Goal: Task Accomplishment & Management: Complete application form

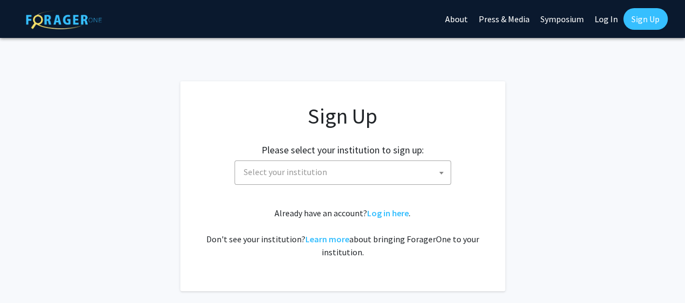
click at [341, 179] on span "Select your institution" at bounding box center [344, 172] width 211 height 22
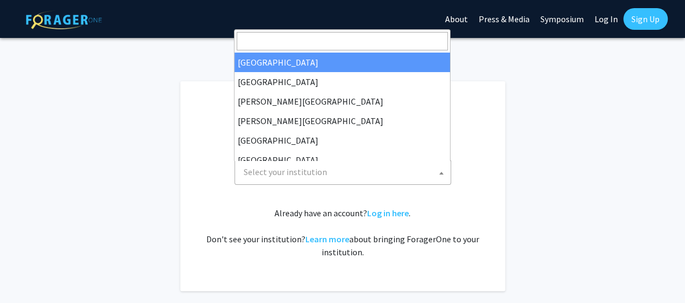
click at [322, 38] on input "Search" at bounding box center [342, 41] width 211 height 18
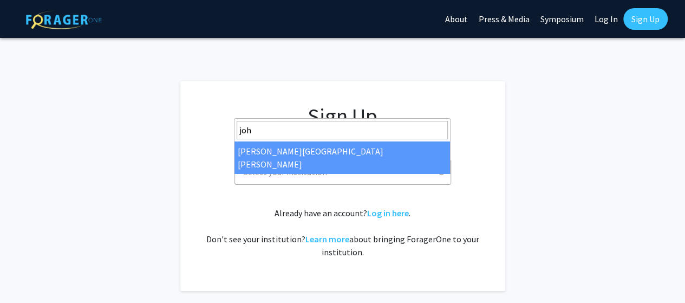
type input "joh"
select select "1"
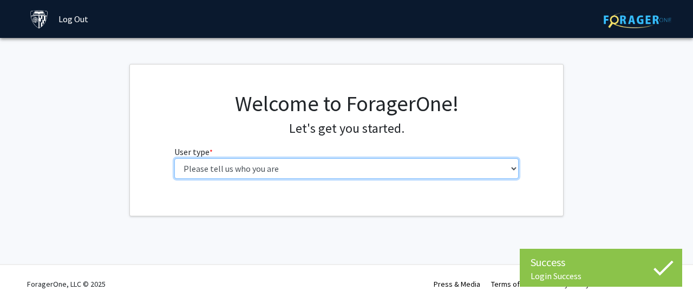
click at [337, 166] on select "Please tell us who you are Undergraduate Student Master's Student Doctoral Cand…" at bounding box center [346, 168] width 345 height 21
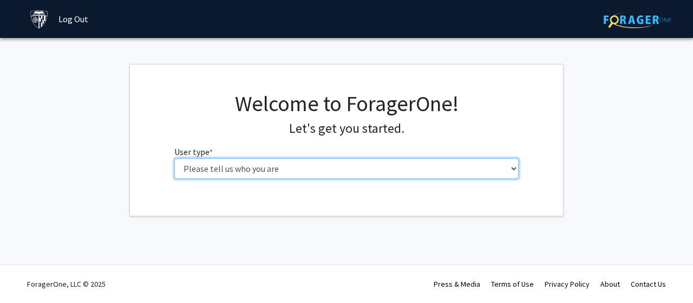
select select "2: masters"
click at [174, 158] on select "Please tell us who you are Undergraduate Student Master's Student Doctoral Cand…" at bounding box center [346, 168] width 345 height 21
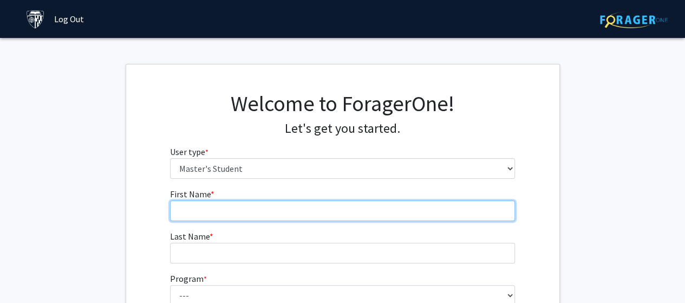
click at [317, 201] on input "First Name * required" at bounding box center [342, 210] width 345 height 21
type input "Sarah"
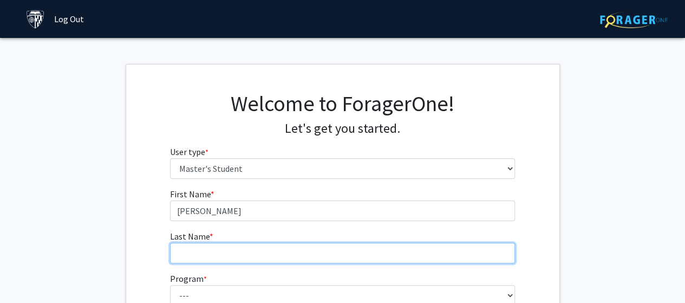
type input "Tanner"
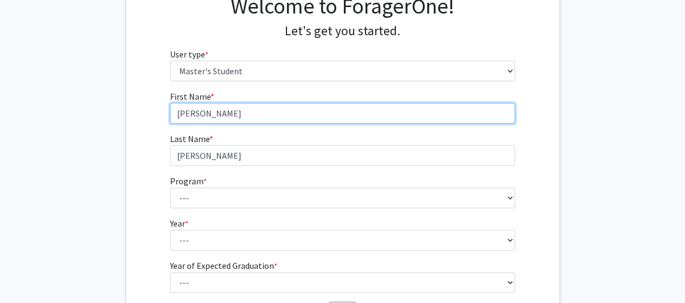
scroll to position [108, 0]
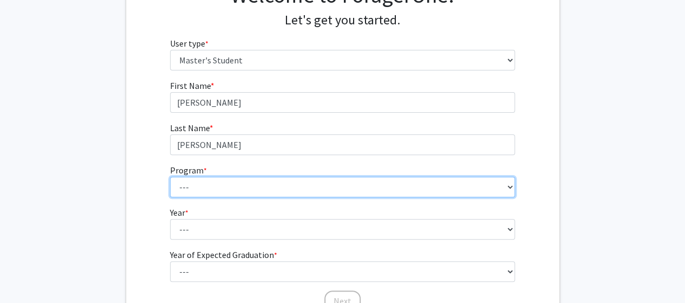
click at [255, 191] on select "--- Anatomy Education Applied and Computational Mathematics Applied Biomedical …" at bounding box center [342, 187] width 345 height 21
select select "149: 149"
click at [170, 177] on select "--- Anatomy Education Applied and Computational Mathematics Applied Biomedical …" at bounding box center [342, 187] width 345 height 21
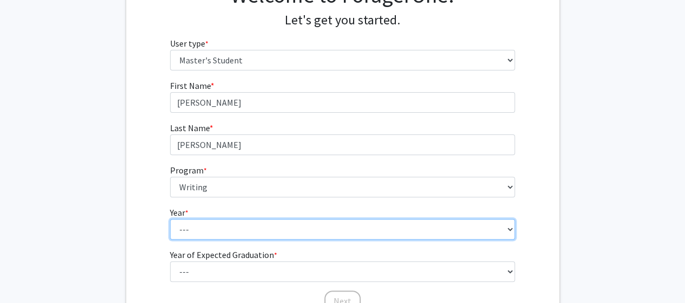
click at [225, 232] on select "--- First Year Second Year" at bounding box center [342, 229] width 345 height 21
select select "1: first_year"
click at [170, 219] on select "--- First Year Second Year" at bounding box center [342, 229] width 345 height 21
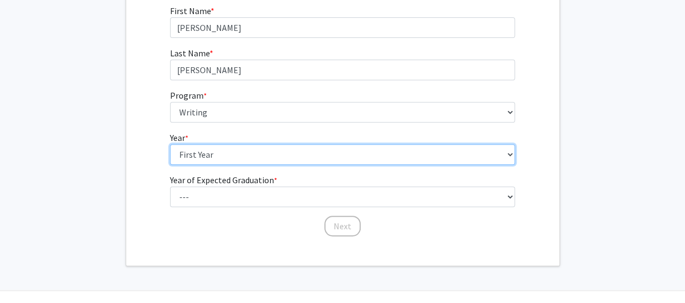
scroll to position [208, 0]
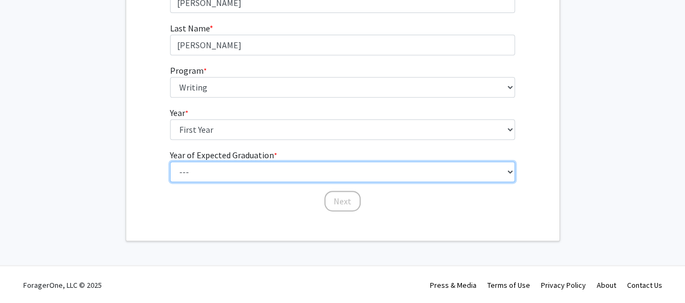
click at [259, 173] on select "--- 2025 2026 2027 2028 2029 2030 2031 2032 2033 2034" at bounding box center [342, 171] width 345 height 21
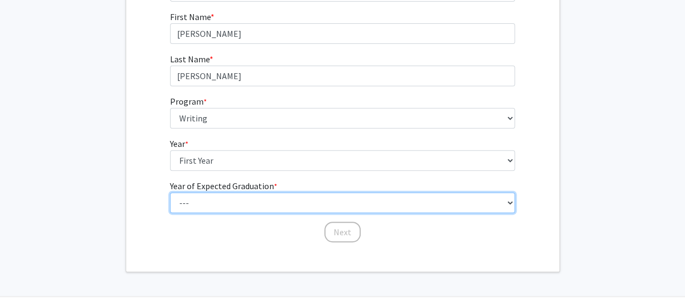
scroll to position [154, 0]
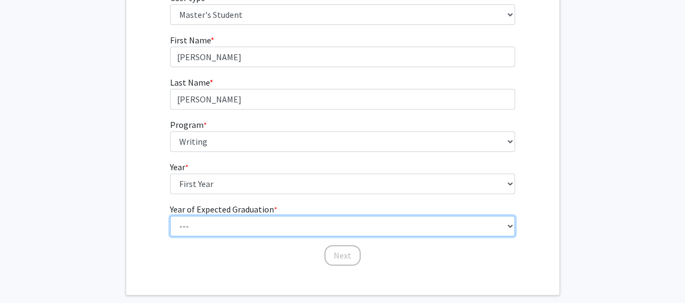
click at [252, 218] on select "--- 2025 2026 2027 2028 2029 2030 2031 2032 2033 2034" at bounding box center [342, 226] width 345 height 21
select select "5: 2029"
click at [170, 216] on select "--- 2025 2026 2027 2028 2029 2030 2031 2032 2033 2034" at bounding box center [342, 226] width 345 height 21
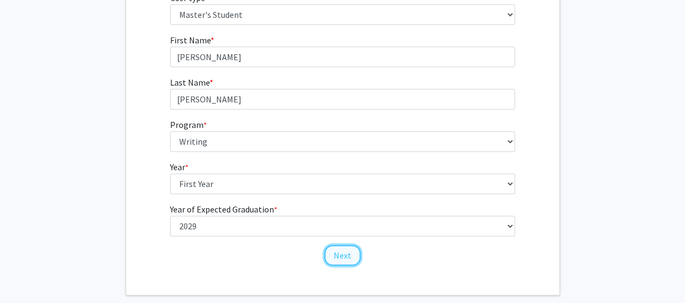
click at [341, 252] on button "Next" at bounding box center [342, 255] width 36 height 21
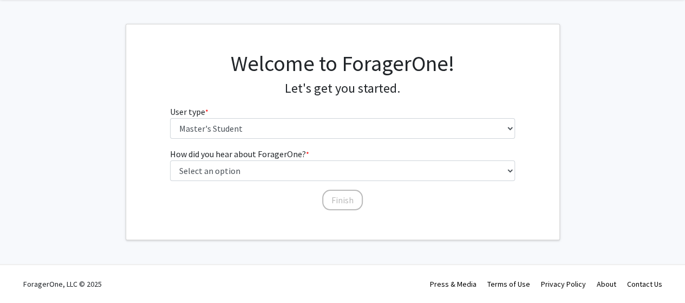
scroll to position [39, 0]
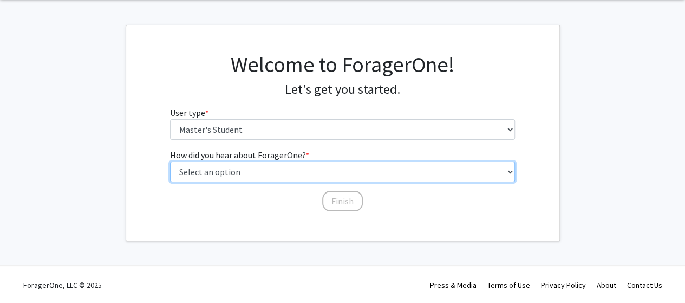
click at [291, 172] on select "Select an option Peer/student recommendation Faculty/staff recommendation Unive…" at bounding box center [342, 171] width 345 height 21
select select "3: university_website"
click at [170, 161] on select "Select an option Peer/student recommendation Faculty/staff recommendation Unive…" at bounding box center [342, 171] width 345 height 21
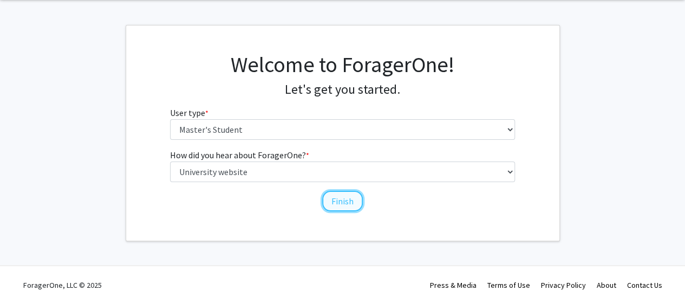
click at [337, 191] on button "Finish" at bounding box center [342, 201] width 41 height 21
